Goal: Obtain resource: Obtain resource

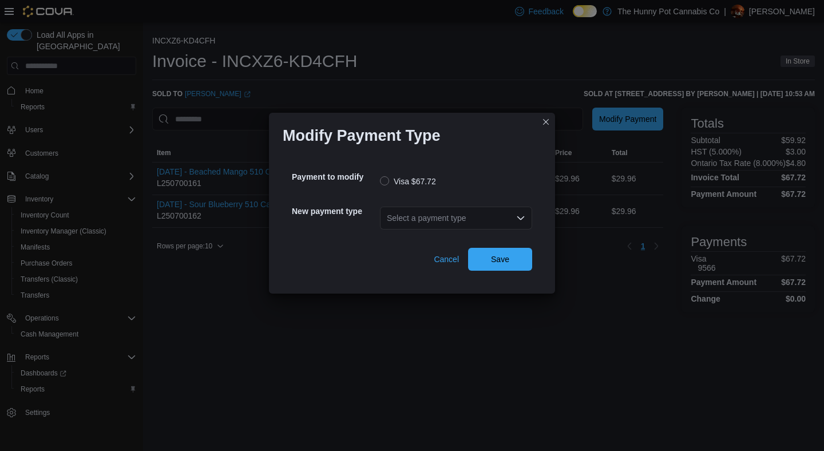
click at [435, 218] on div "Select a payment type" at bounding box center [456, 218] width 152 height 23
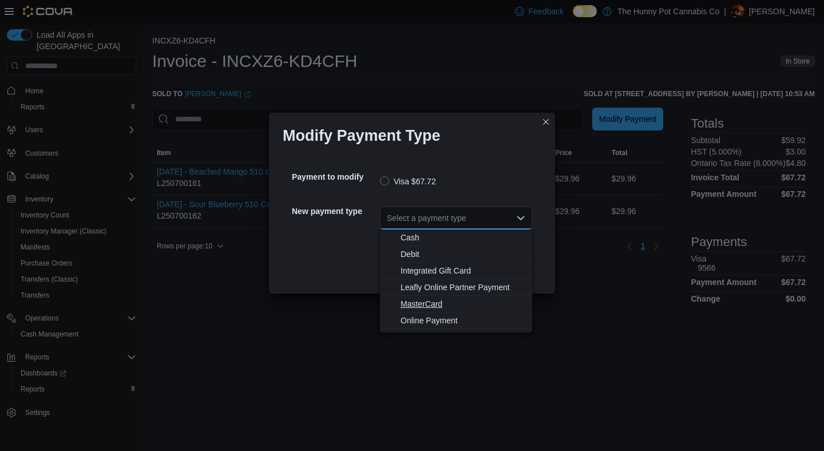
click at [417, 306] on span "MasterCard" at bounding box center [463, 303] width 125 height 11
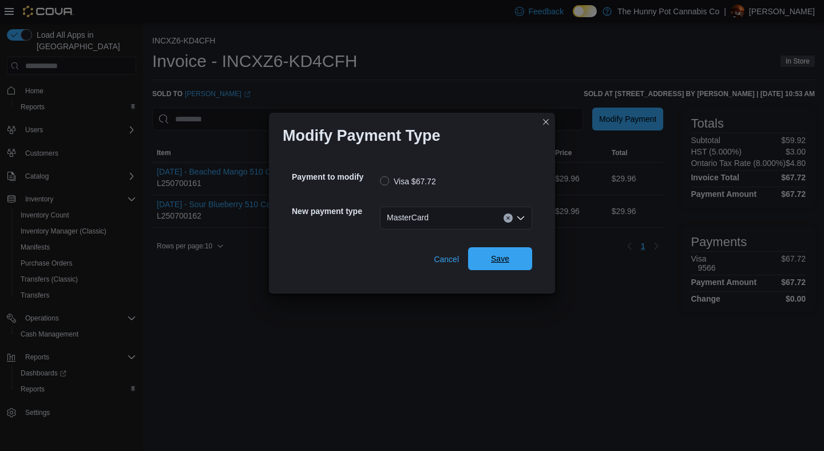
click at [500, 251] on span "Save" at bounding box center [500, 258] width 50 height 23
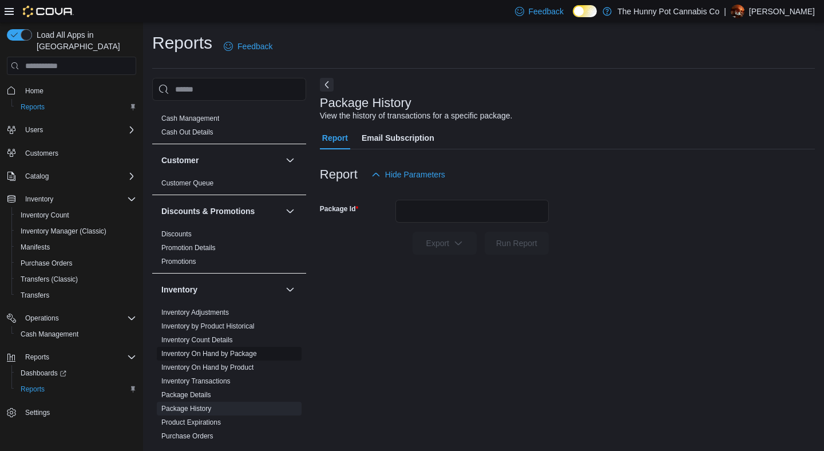
scroll to position [29, 0]
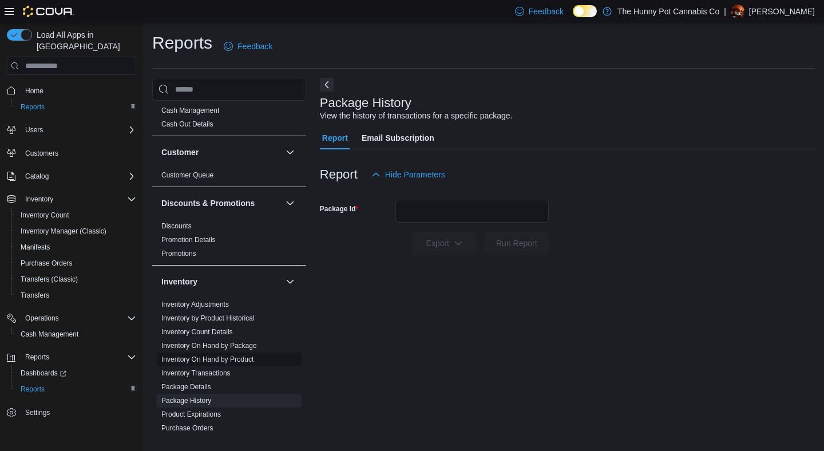
click at [233, 363] on span "Inventory On Hand by Product" at bounding box center [207, 359] width 92 height 9
click at [237, 361] on link "Inventory On Hand by Product" at bounding box center [207, 359] width 92 height 8
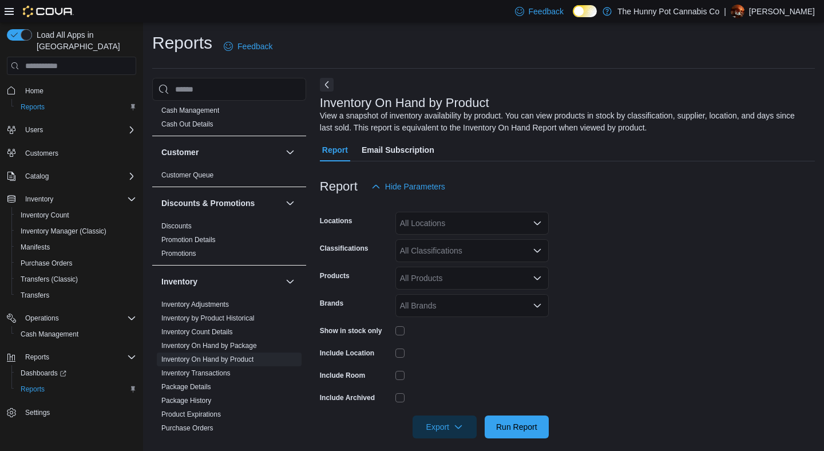
scroll to position [10, 0]
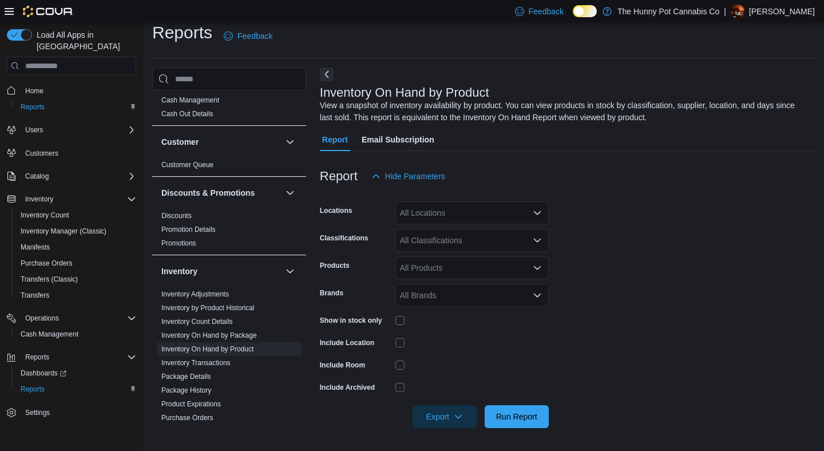
click at [444, 215] on div "All Locations" at bounding box center [471, 212] width 153 height 23
type input "****"
click at [470, 252] on span "[STREET_ADDRESS]" at bounding box center [465, 248] width 79 height 11
click at [666, 236] on form "Locations [STREET_ADDRESS] Classifications All Classifications Products All Pro…" at bounding box center [567, 308] width 495 height 240
click at [514, 417] on span "Run Report" at bounding box center [516, 415] width 41 height 11
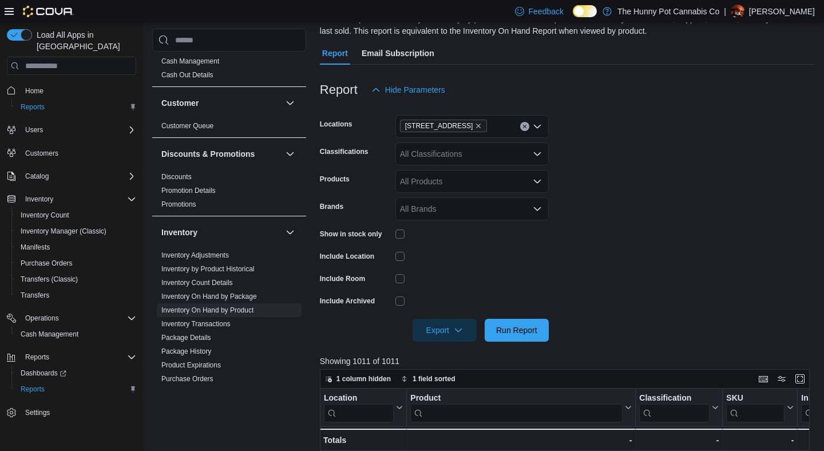
scroll to position [159, 0]
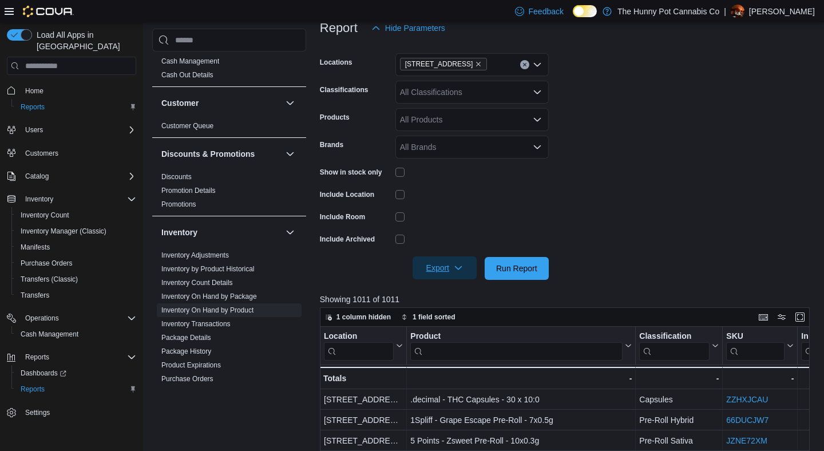
click at [449, 276] on span "Export" at bounding box center [445, 267] width 50 height 23
click at [448, 290] on span "Export to Excel" at bounding box center [446, 291] width 52 height 9
